Goal: Task Accomplishment & Management: Manage account settings

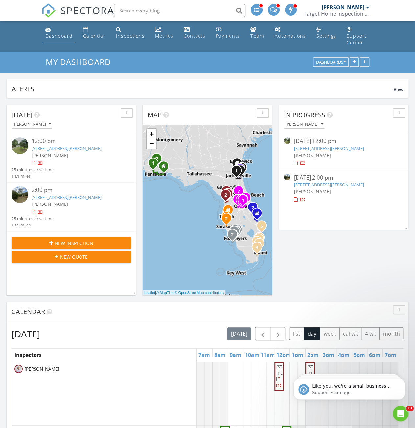
click at [63, 36] on div "Dashboard" at bounding box center [58, 36] width 27 height 6
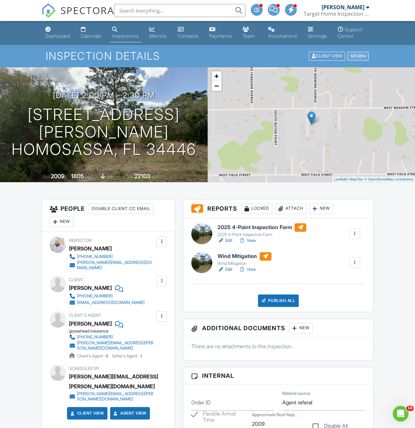
click at [355, 61] on div "More" at bounding box center [357, 56] width 21 height 9
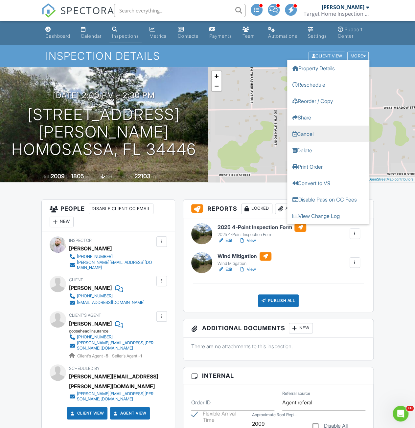
click at [323, 142] on link "Cancel" at bounding box center [328, 134] width 82 height 16
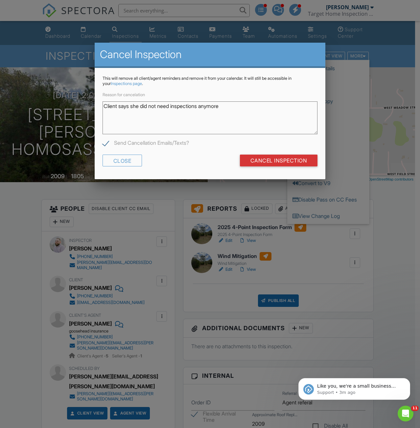
type textarea "Client says she did not need inspections anymore"
click at [103, 145] on label "Send Cancellation Emails/Texts?" at bounding box center [145, 144] width 86 height 8
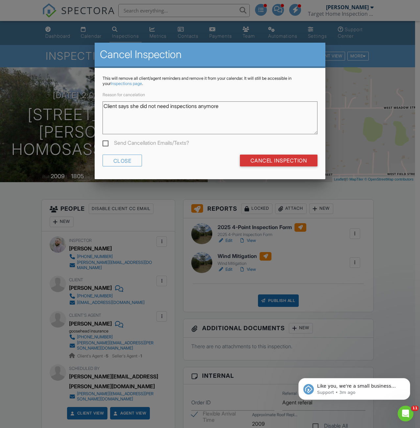
click at [104, 142] on label "Send Cancellation Emails/Texts?" at bounding box center [145, 144] width 86 height 8
click at [104, 142] on input "Send Cancellation Emails/Texts?" at bounding box center [104, 144] width 4 height 4
click at [104, 142] on label "Send Cancellation Emails/Texts?" at bounding box center [145, 144] width 86 height 8
click at [105, 142] on label "Send Cancellation Emails/Texts?" at bounding box center [145, 144] width 86 height 8
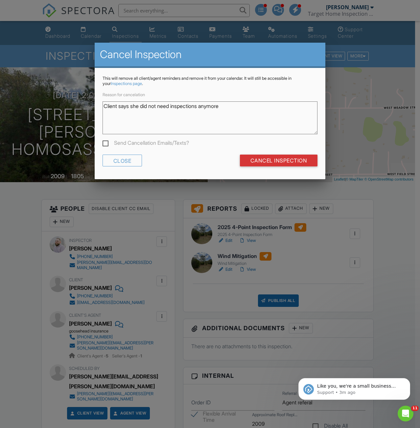
click at [105, 142] on input "Send Cancellation Emails/Texts?" at bounding box center [104, 144] width 4 height 4
checkbox input "true"
click at [259, 163] on input "Cancel Inspection" at bounding box center [279, 161] width 78 height 12
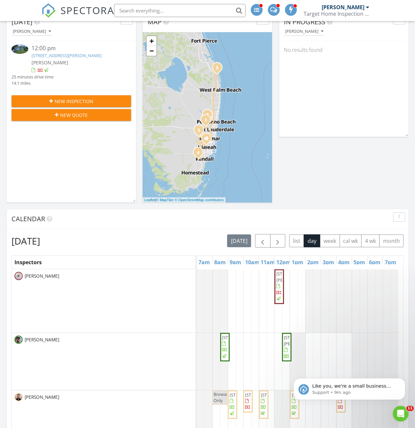
scroll to position [99, 0]
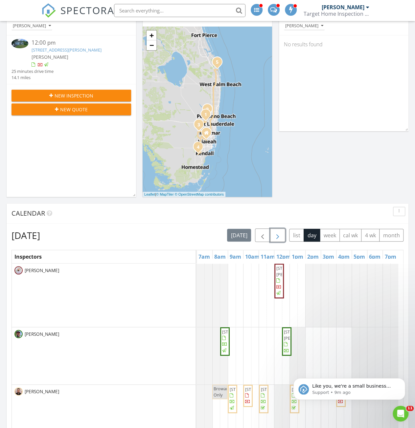
click at [276, 229] on button "button" at bounding box center [277, 235] width 15 height 13
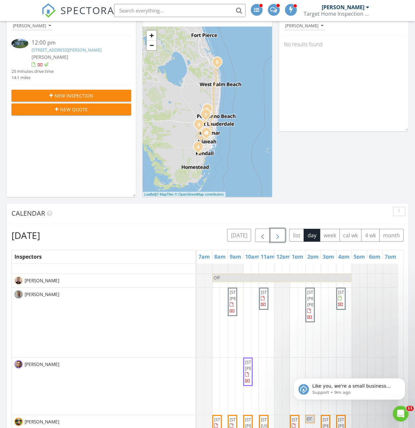
scroll to position [74, 0]
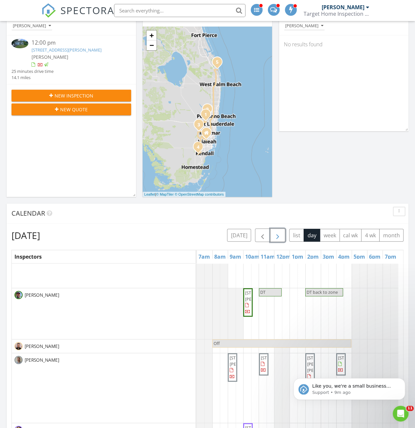
click at [280, 234] on span "button" at bounding box center [278, 236] width 8 height 8
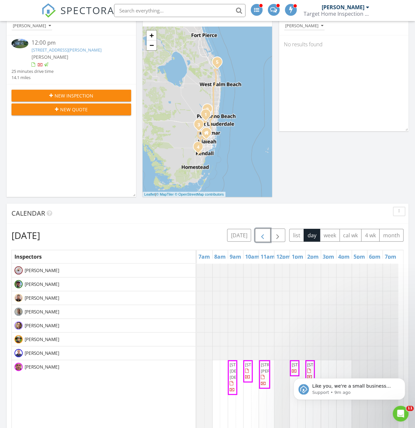
click at [266, 232] on span "button" at bounding box center [263, 236] width 8 height 8
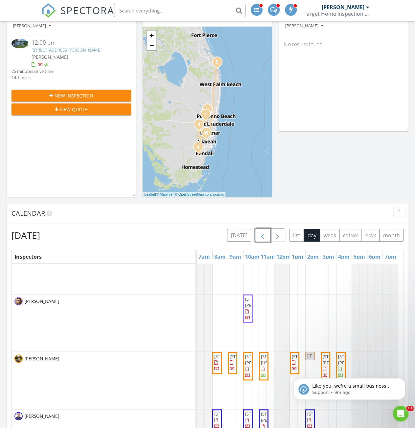
scroll to position [164, 0]
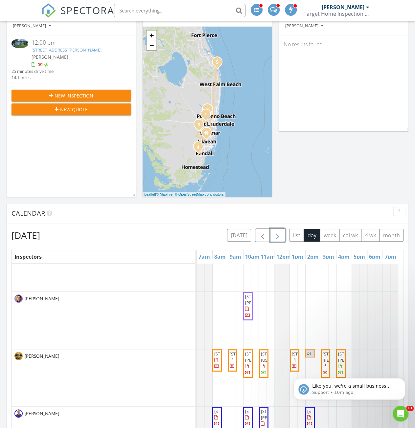
click at [277, 233] on span "button" at bounding box center [278, 236] width 8 height 8
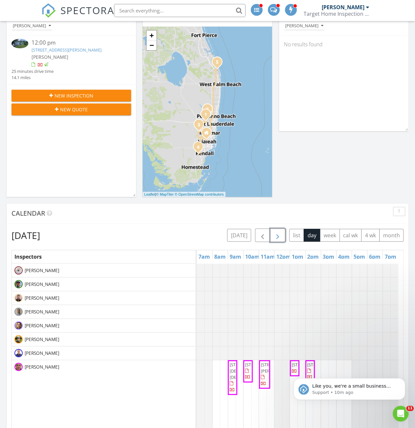
click at [277, 233] on span "button" at bounding box center [278, 236] width 8 height 8
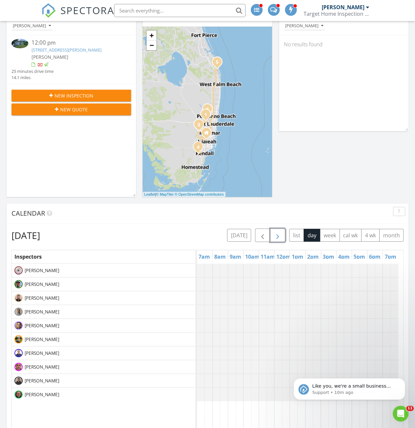
click at [277, 233] on span "button" at bounding box center [278, 236] width 8 height 8
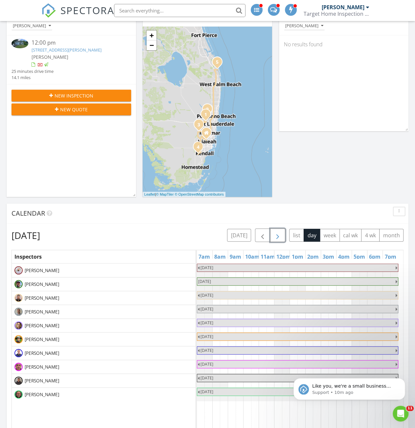
click at [277, 233] on span "button" at bounding box center [278, 236] width 8 height 8
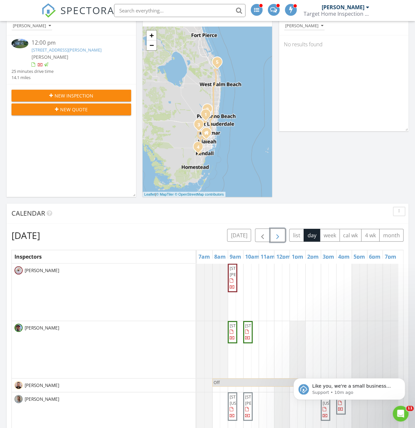
click at [277, 233] on span "button" at bounding box center [278, 236] width 8 height 8
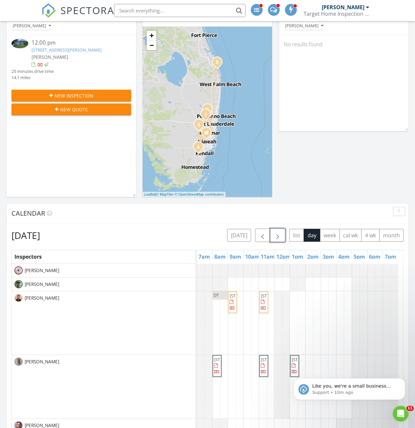
click at [277, 233] on span "button" at bounding box center [278, 236] width 8 height 8
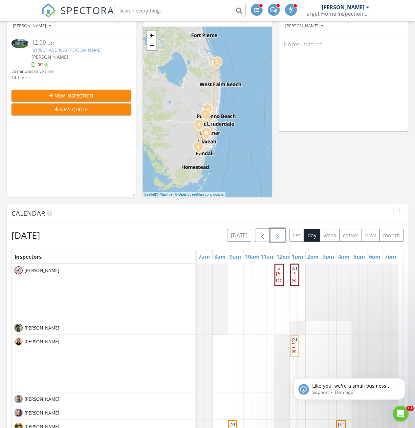
click at [277, 233] on span "button" at bounding box center [278, 236] width 8 height 8
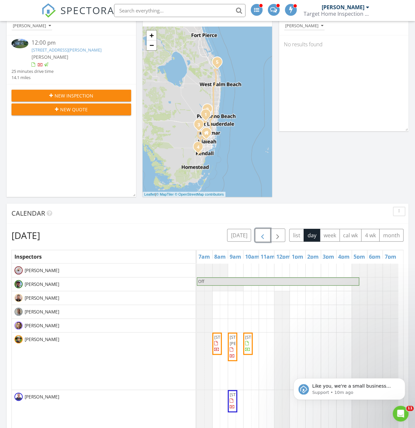
click at [266, 233] on span "button" at bounding box center [263, 236] width 8 height 8
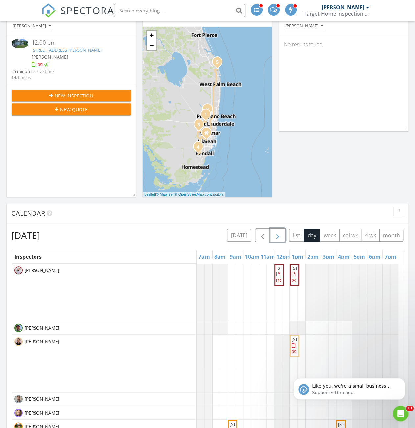
click at [279, 232] on span "button" at bounding box center [278, 236] width 8 height 8
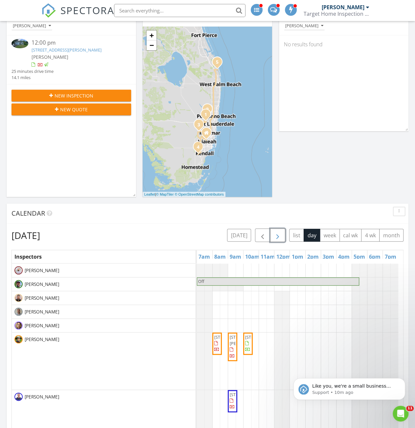
click at [279, 232] on span "button" at bounding box center [278, 236] width 8 height 8
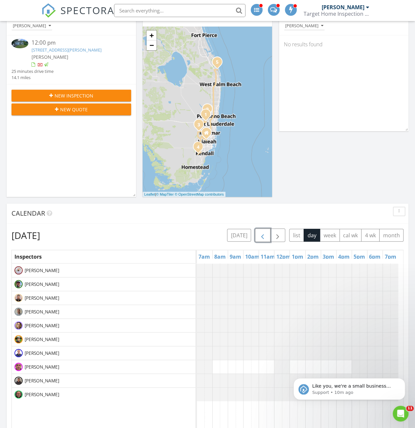
click at [266, 232] on span "button" at bounding box center [263, 236] width 8 height 8
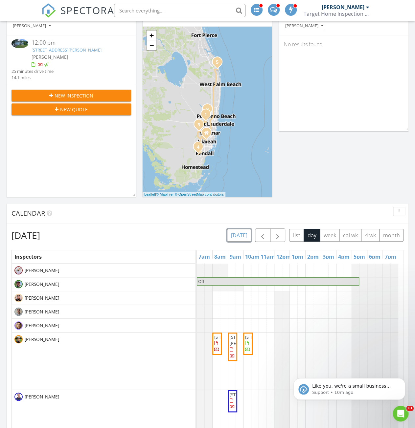
click at [244, 232] on button "[DATE]" at bounding box center [239, 235] width 24 height 13
